Goal: Task Accomplishment & Management: Use online tool/utility

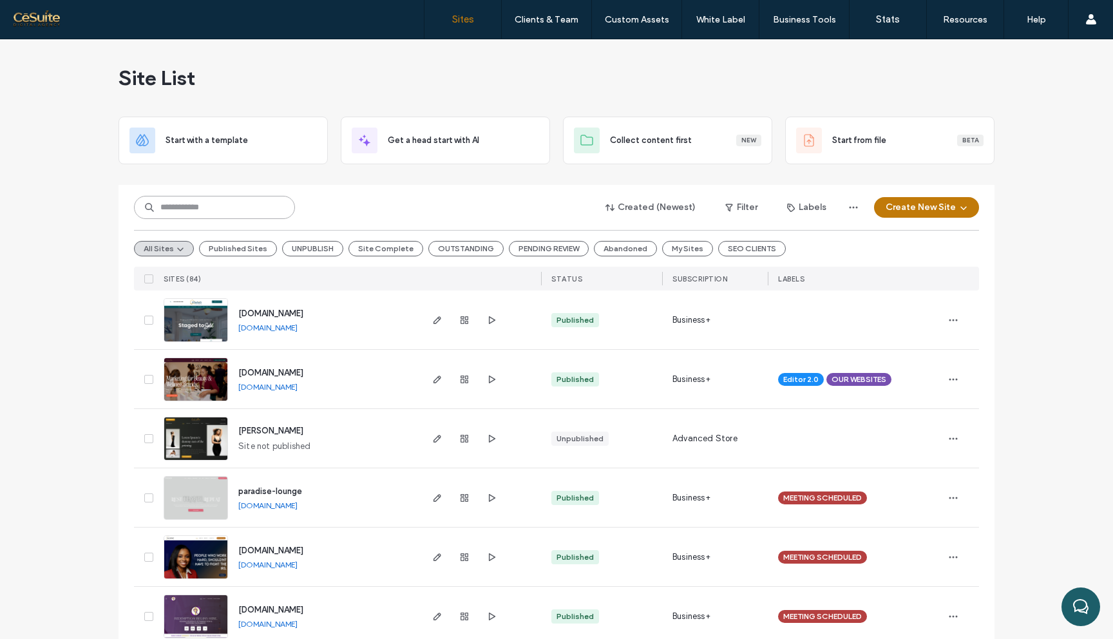
click at [251, 202] on input at bounding box center [214, 207] width 161 height 23
type input "**********"
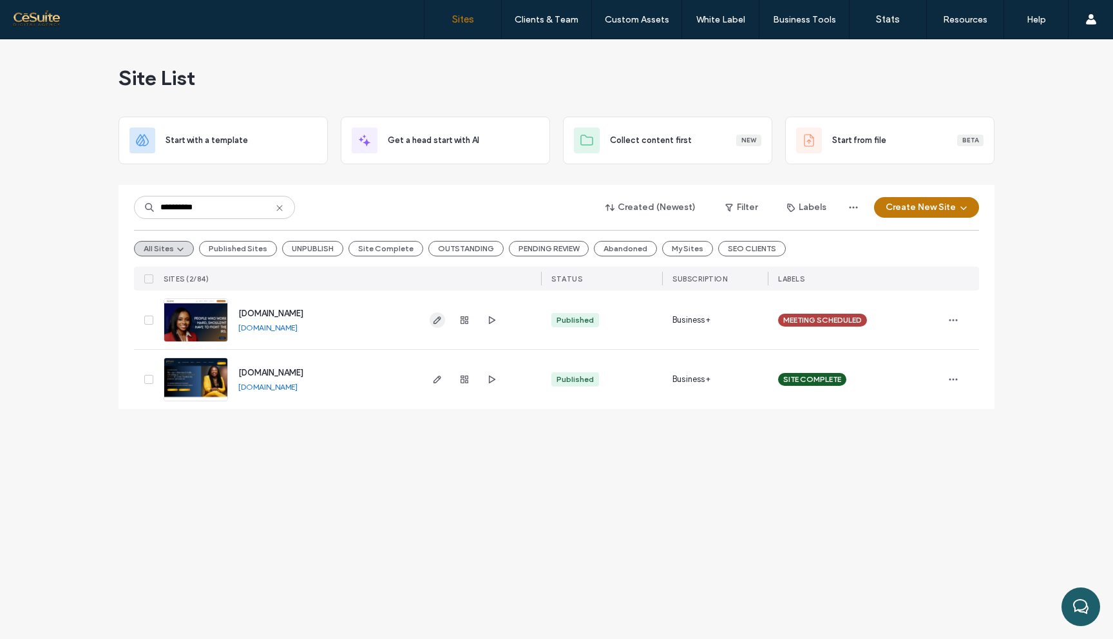
click at [438, 318] on use "button" at bounding box center [438, 320] width 8 height 8
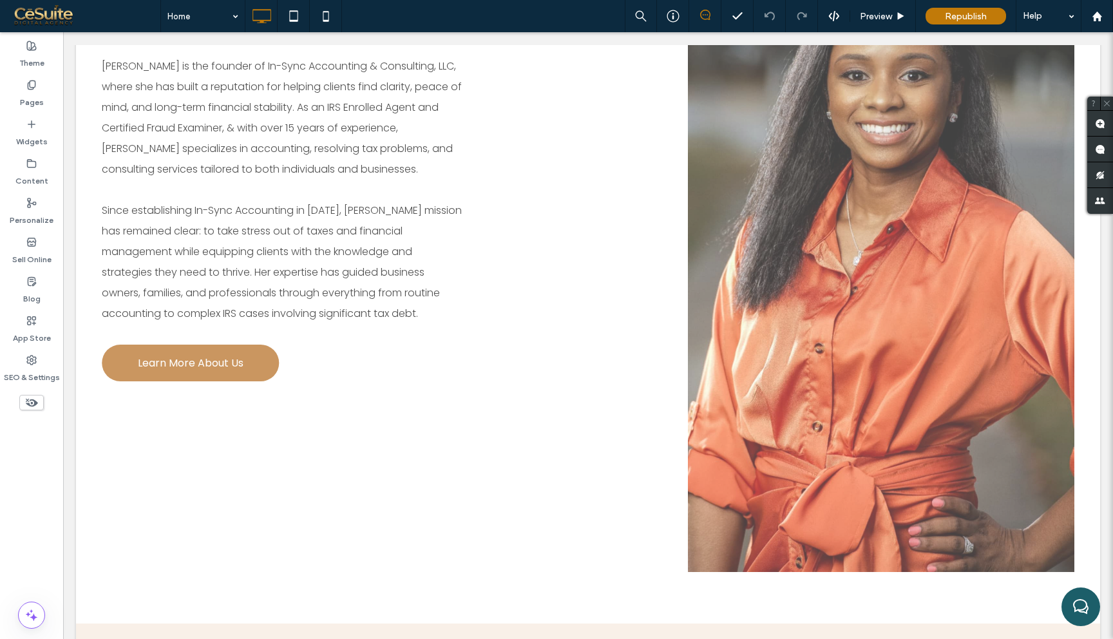
scroll to position [1615, 0]
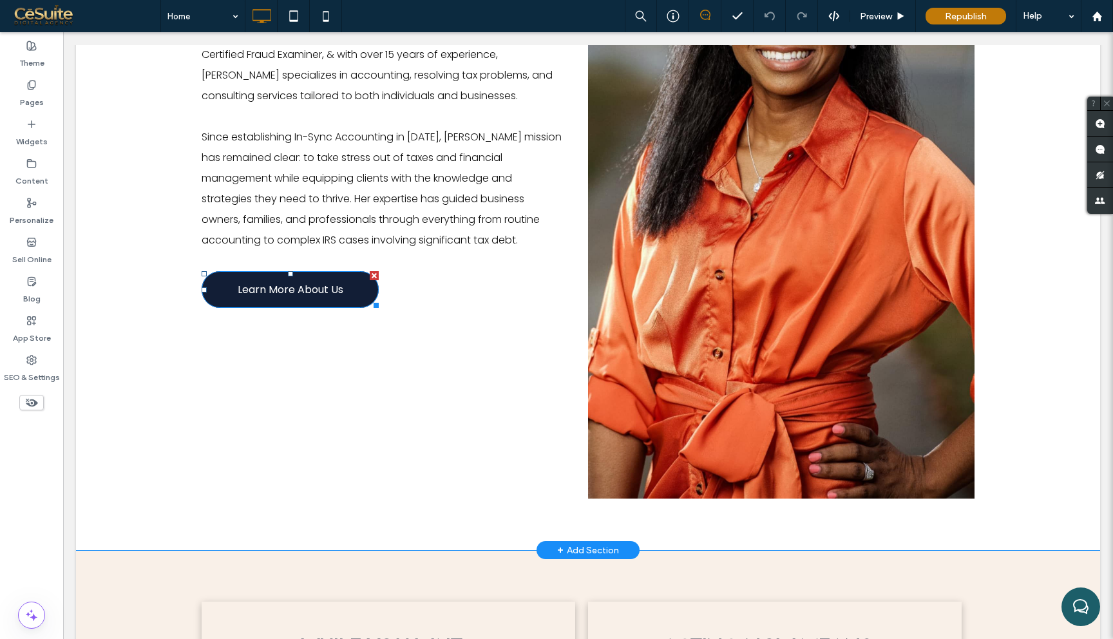
click at [271, 275] on span "Learn More About Us" at bounding box center [291, 289] width 106 height 29
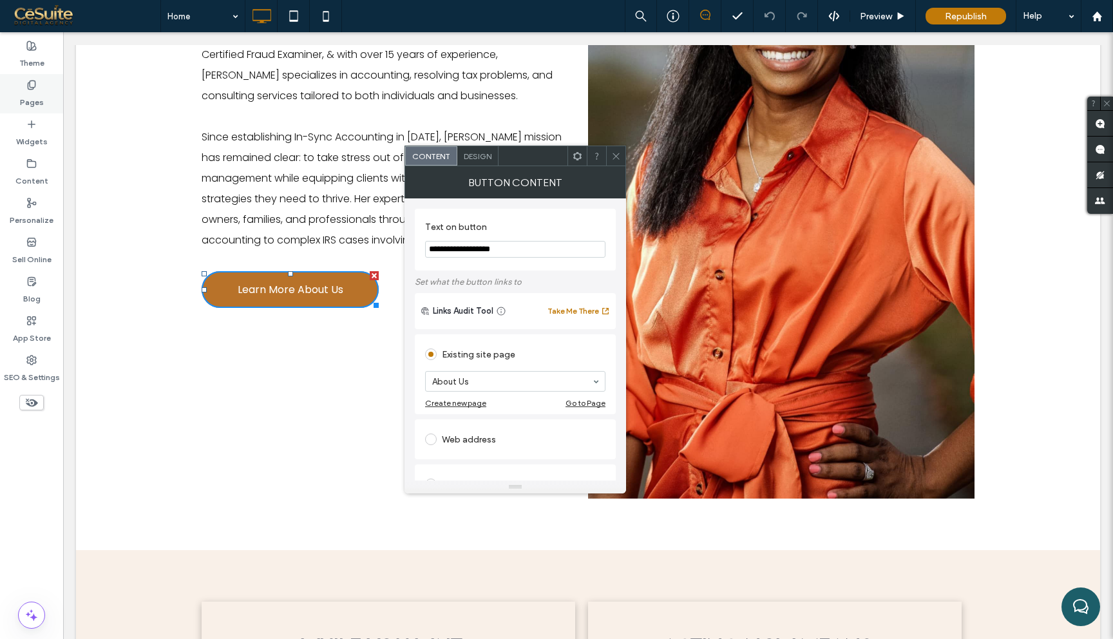
click at [35, 93] on label "Pages" at bounding box center [32, 99] width 24 height 18
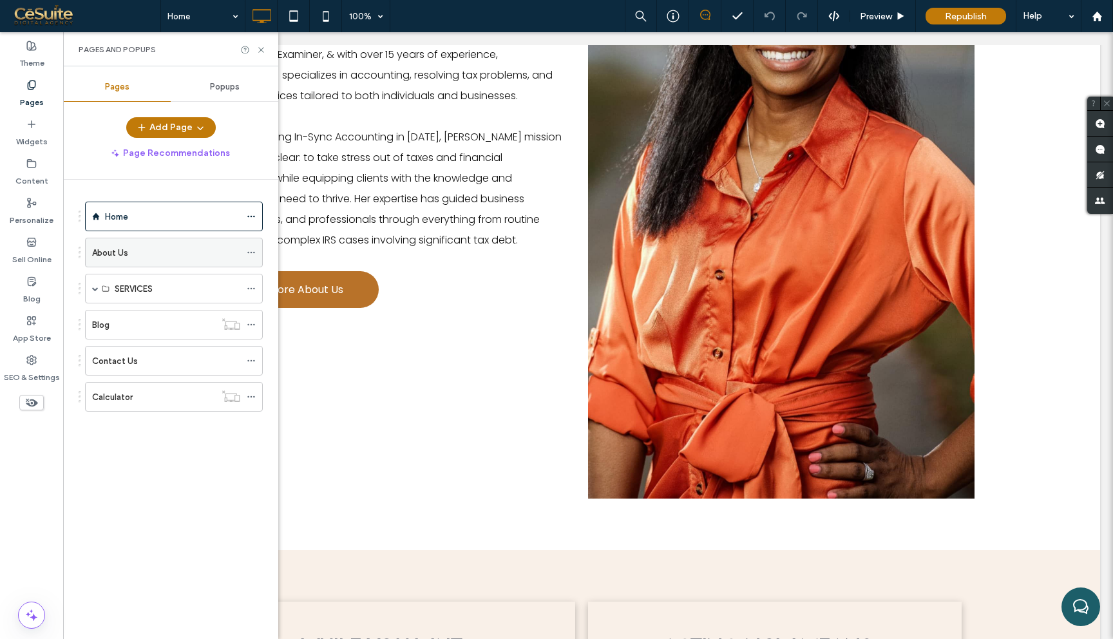
click at [146, 255] on div "About Us" at bounding box center [166, 253] width 148 height 14
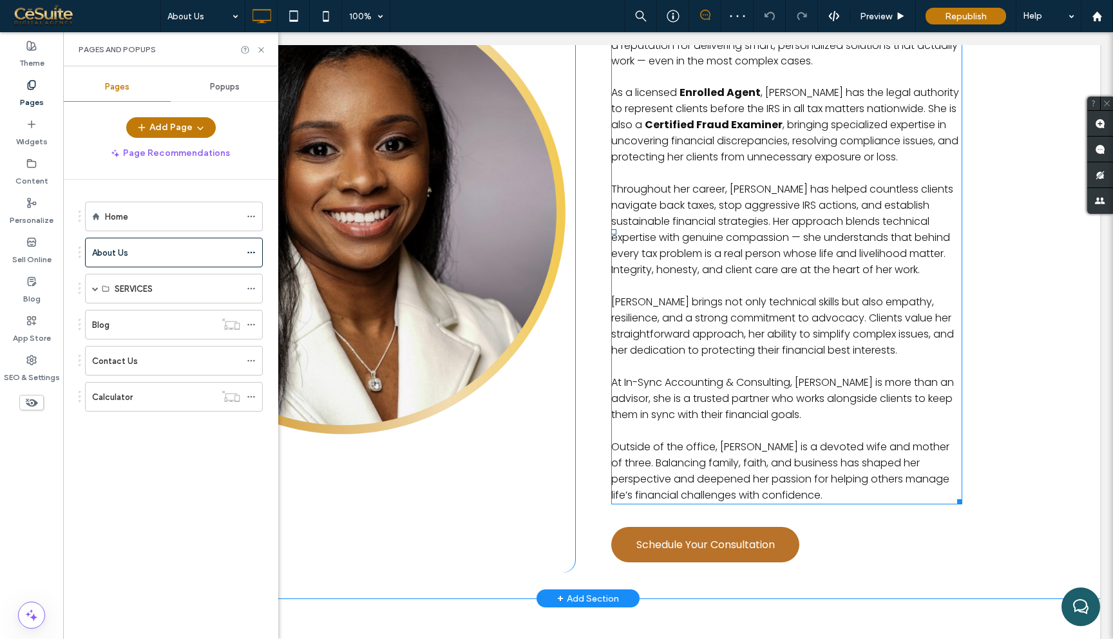
scroll to position [607, 0]
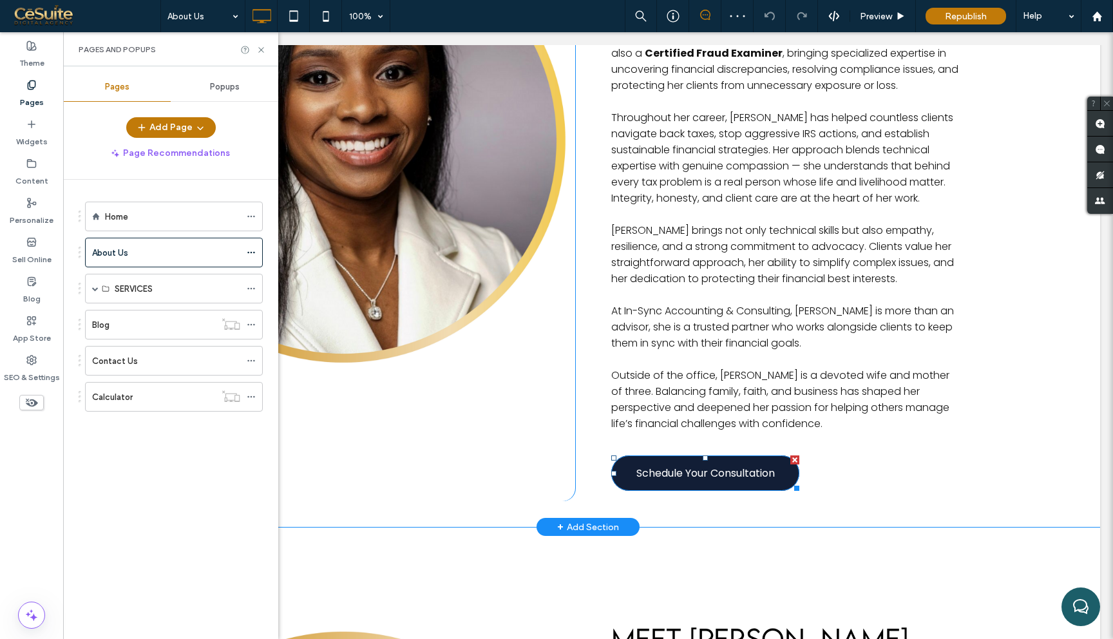
click at [671, 459] on span "Schedule Your Consultation" at bounding box center [706, 473] width 139 height 29
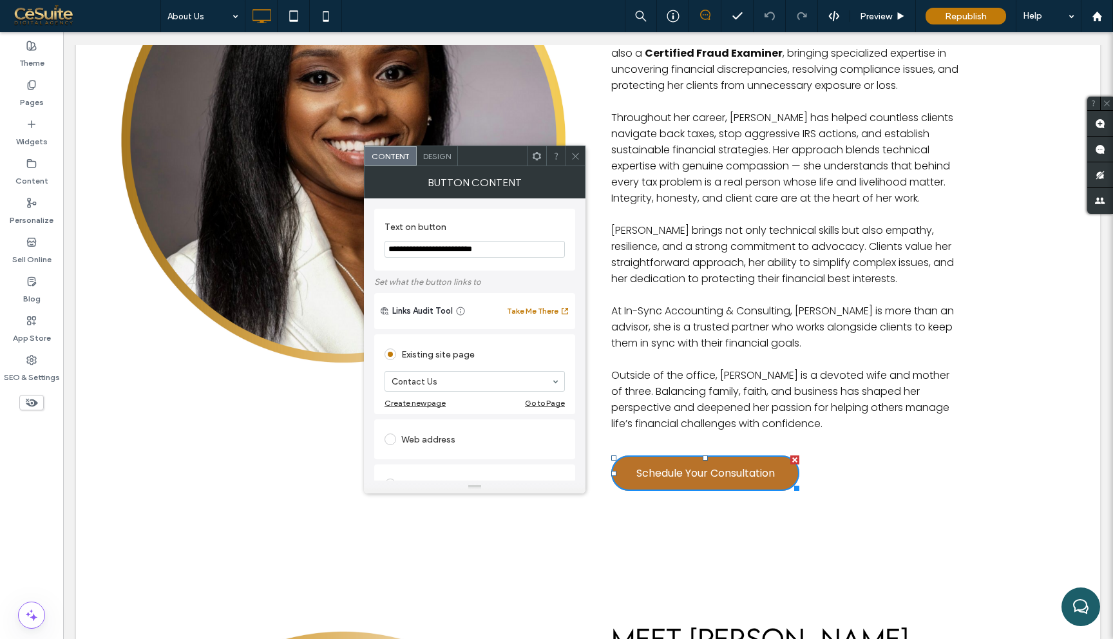
click at [569, 159] on div at bounding box center [575, 155] width 19 height 19
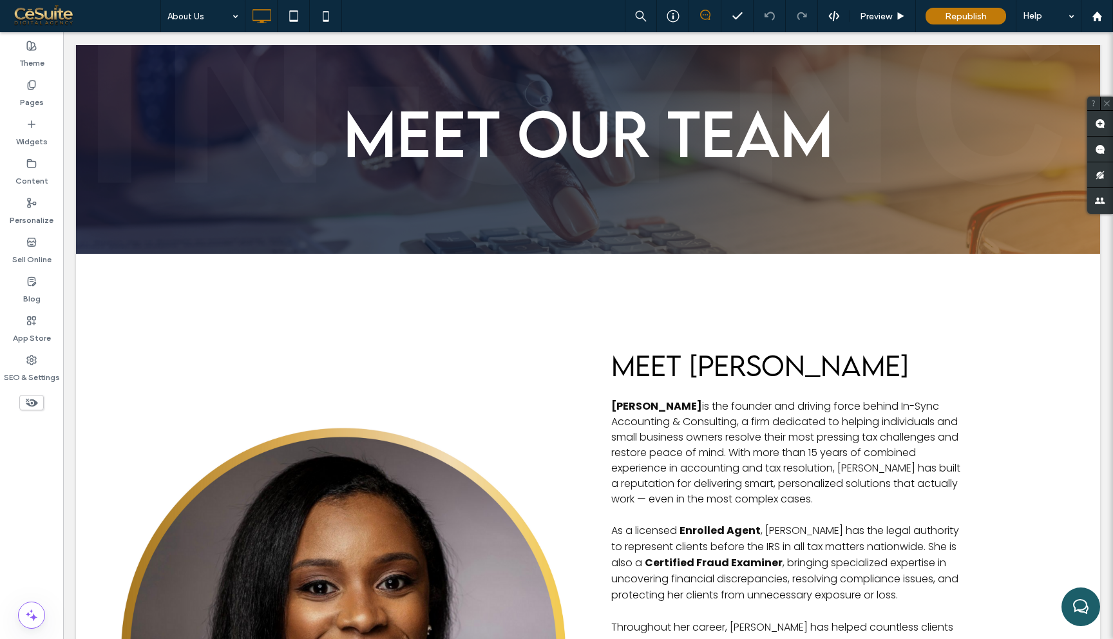
scroll to position [0, 0]
